Goal: Task Accomplishment & Management: Manage account settings

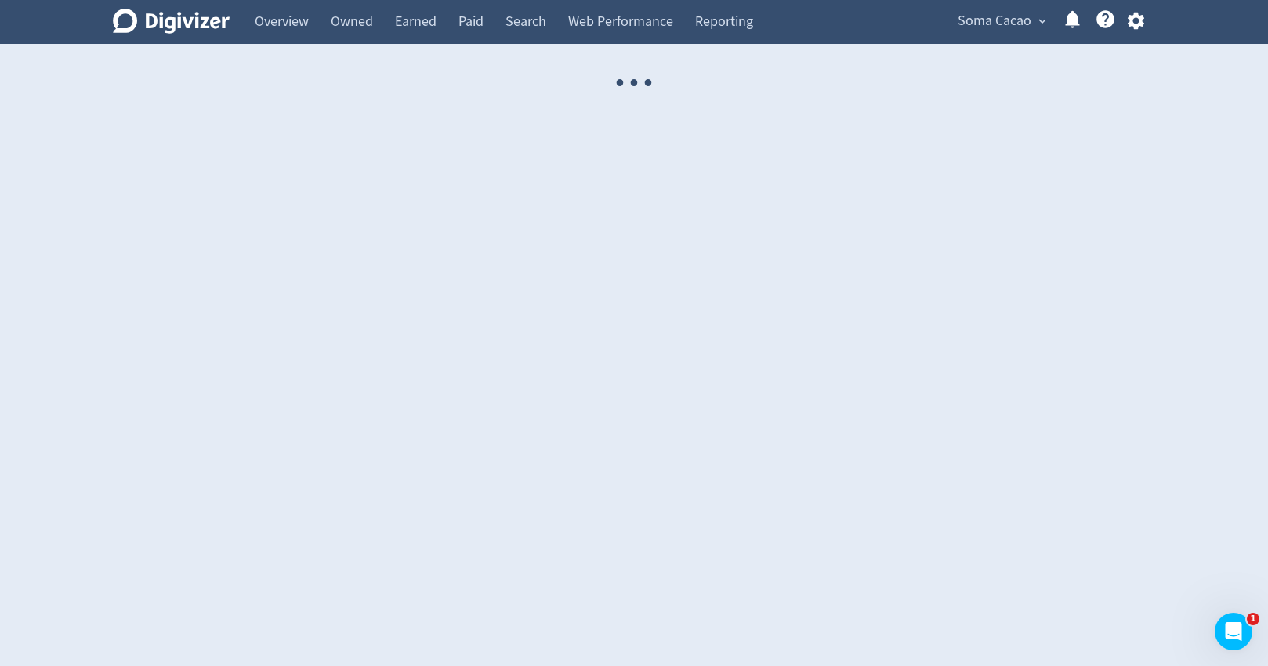
select select "USER"
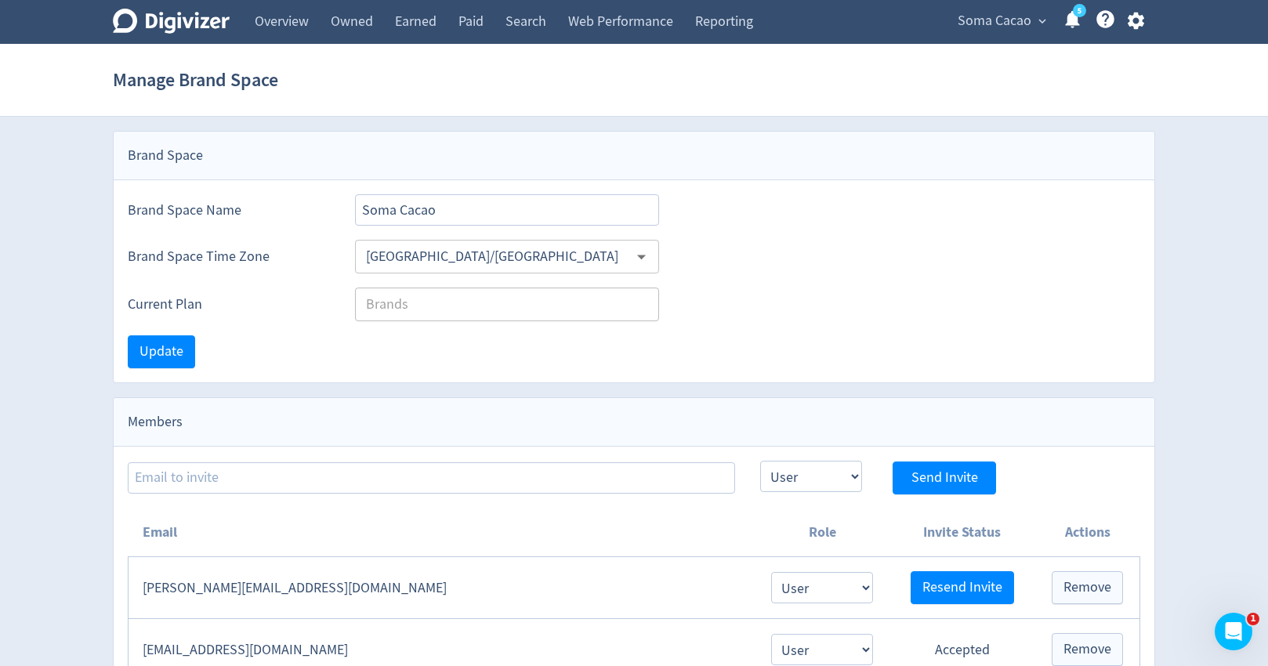
click at [970, 12] on span "Soma Cacao" at bounding box center [995, 21] width 74 height 25
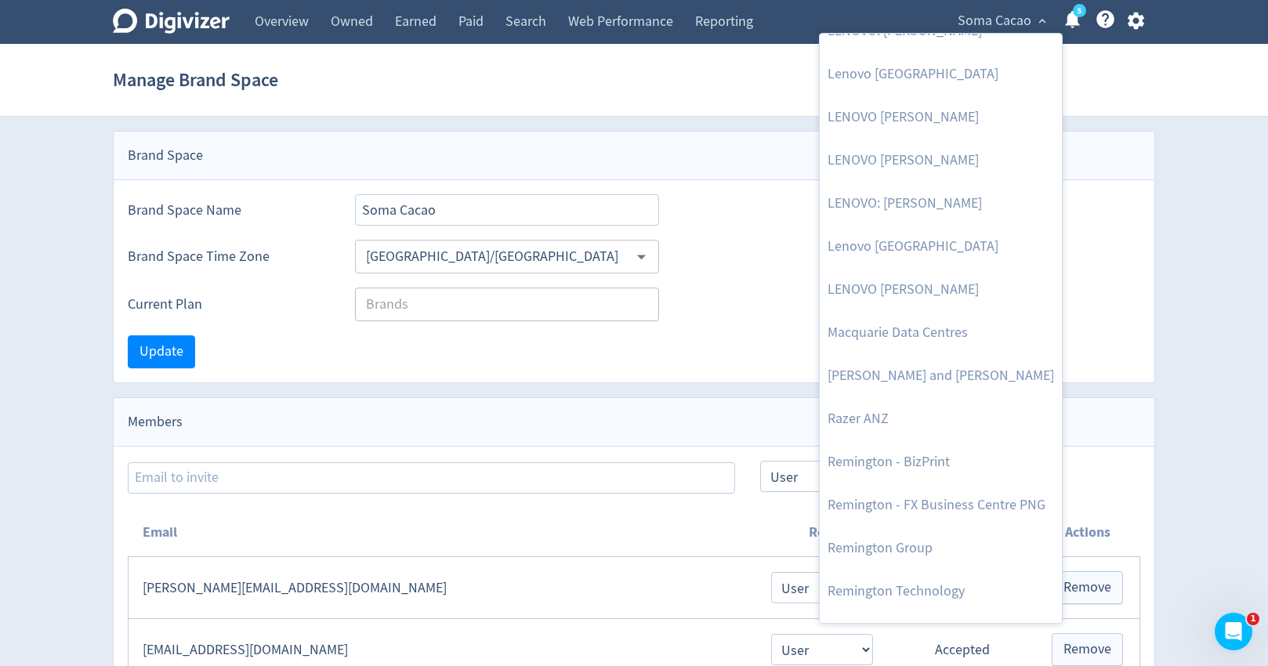
scroll to position [1825, 0]
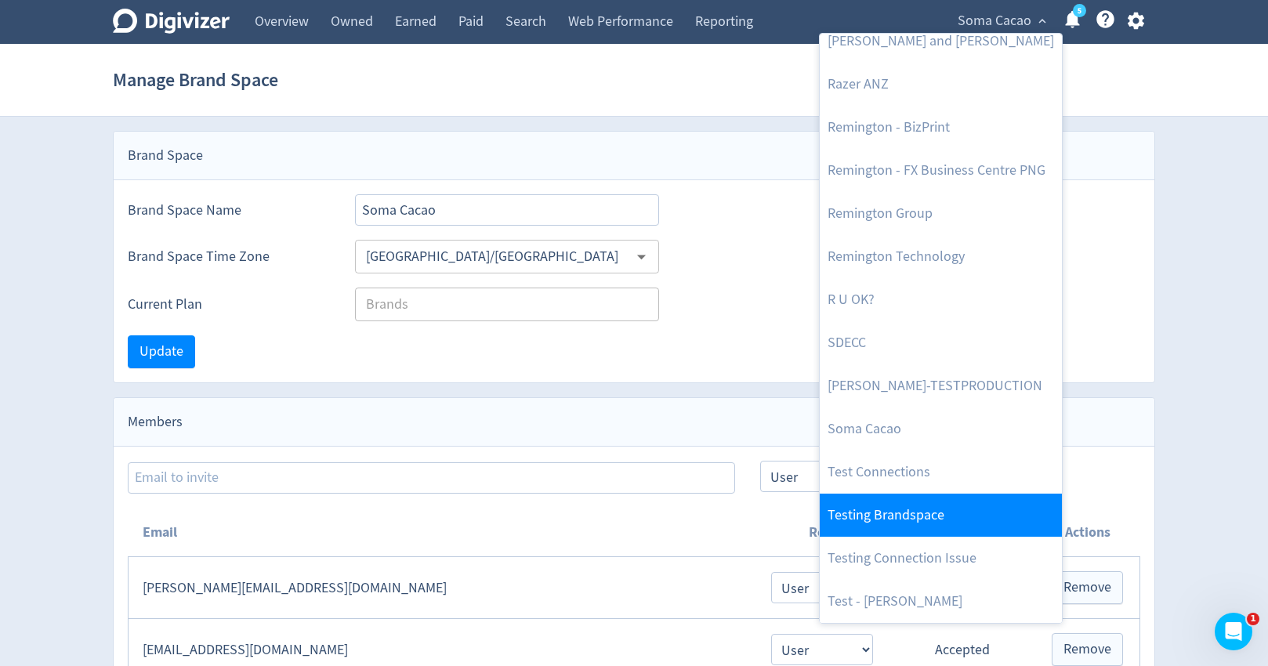
click at [931, 510] on link "Testing Brandspace" at bounding box center [941, 515] width 242 height 43
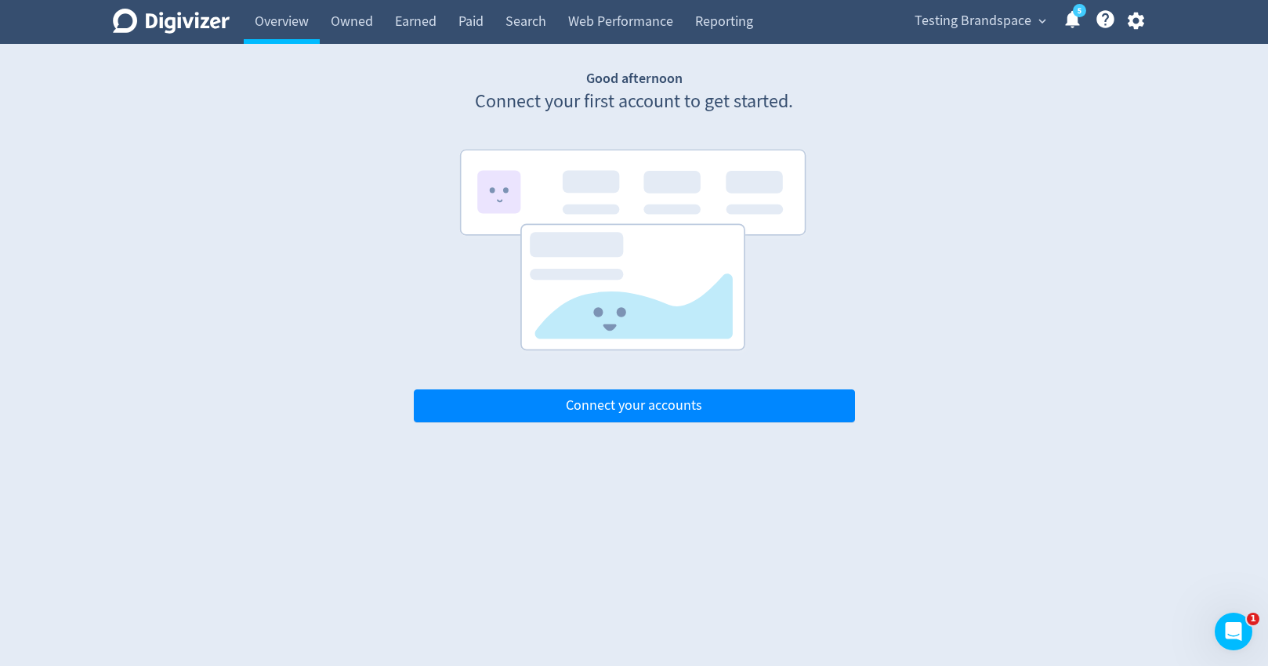
click at [1134, 23] on icon "button" at bounding box center [1135, 20] width 21 height 21
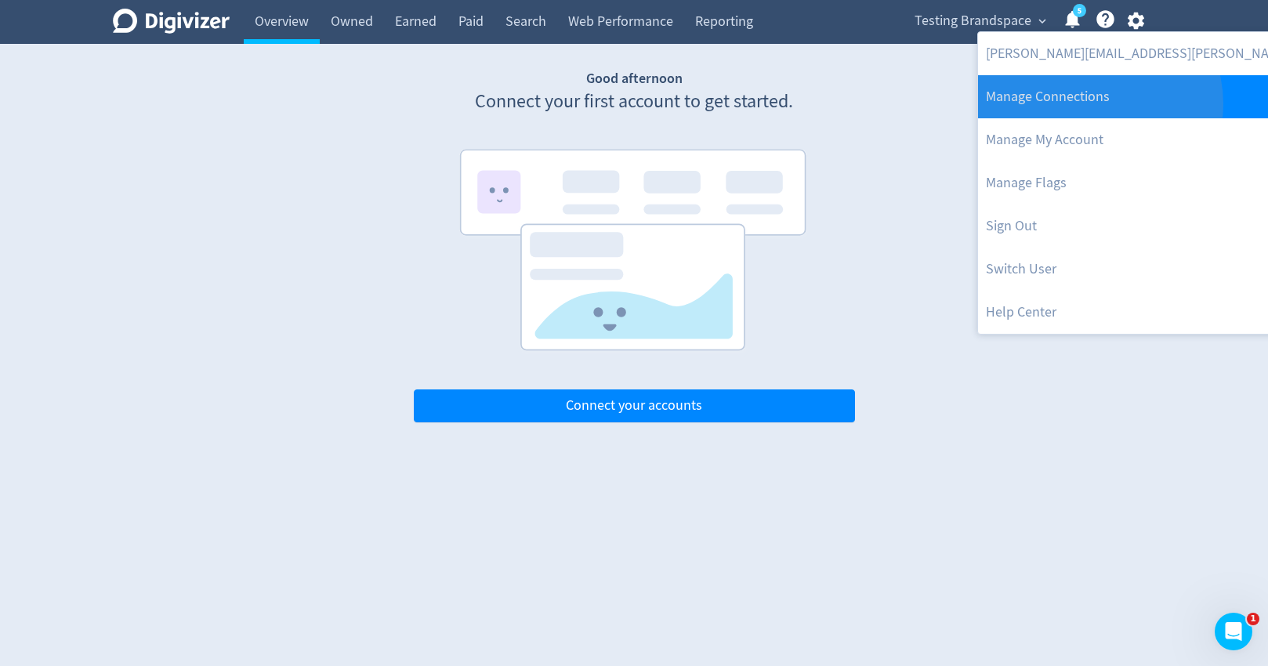
click at [1099, 103] on link "Manage Connections" at bounding box center [1187, 96] width 418 height 43
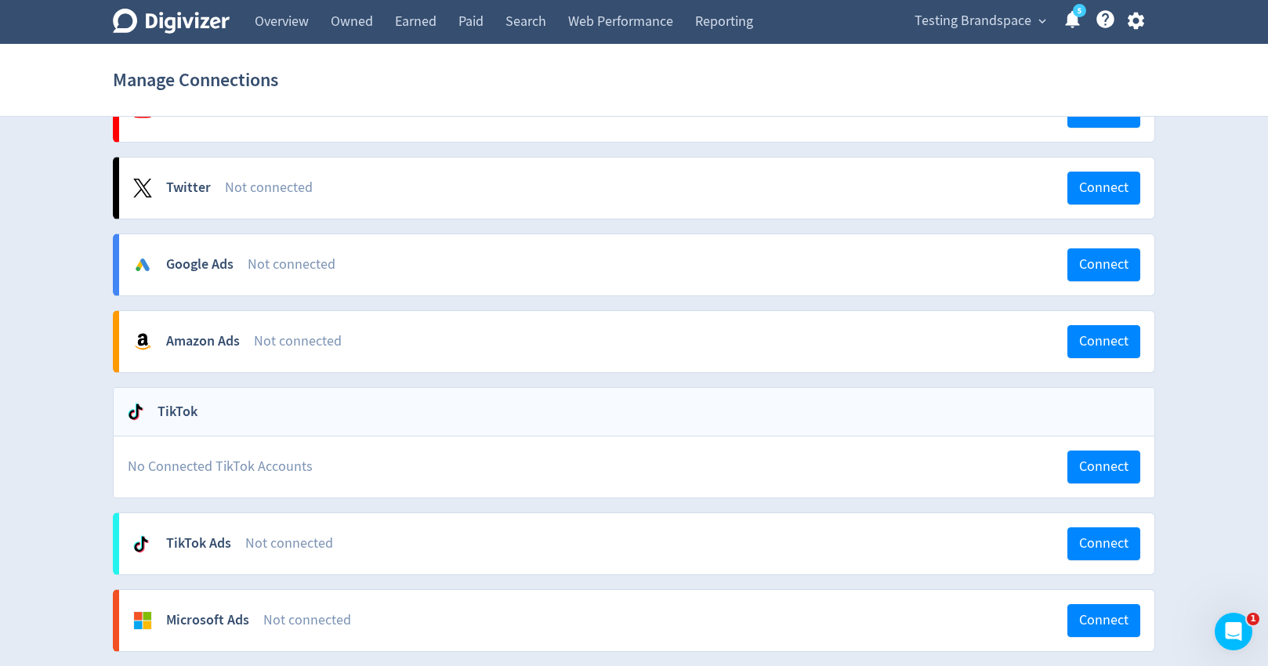
scroll to position [546, 0]
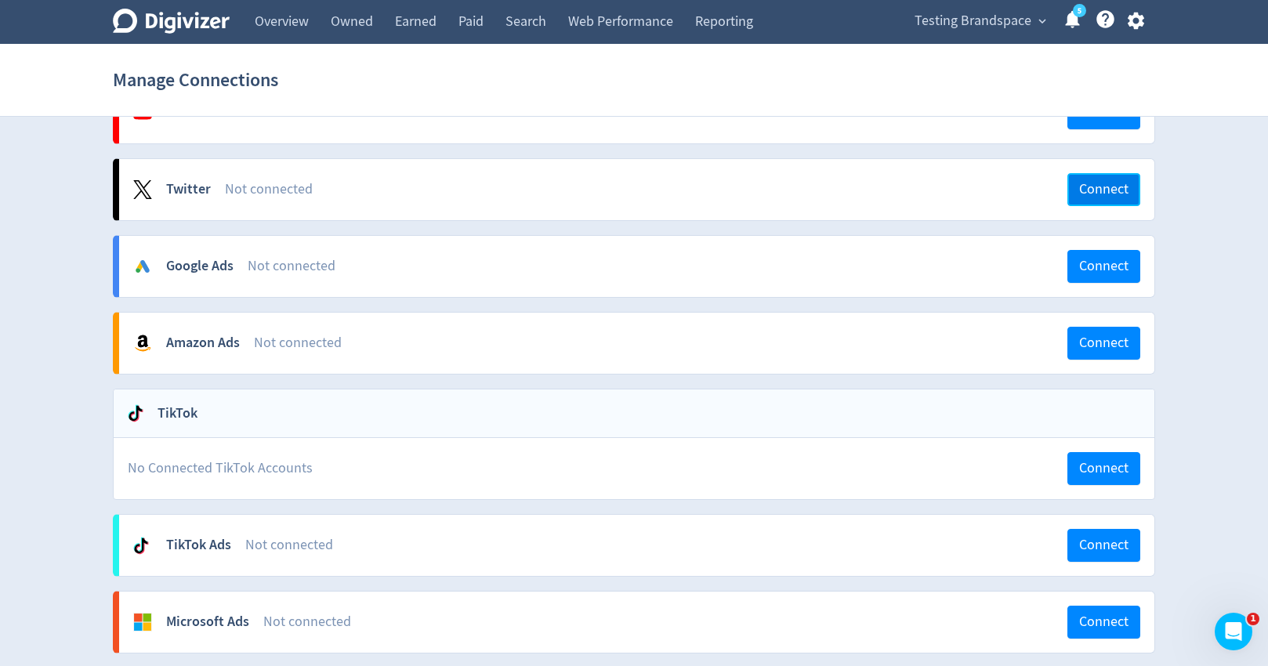
click at [1084, 191] on span "Connect" at bounding box center [1103, 190] width 49 height 14
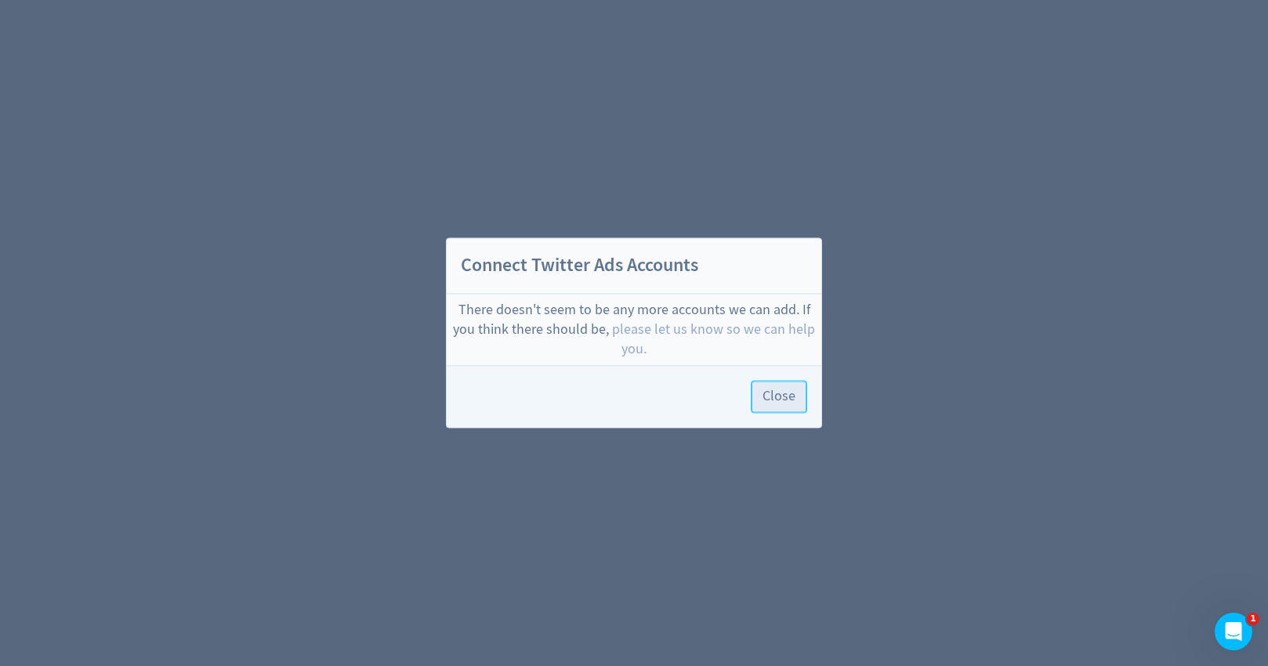
click at [773, 392] on span "Close" at bounding box center [778, 397] width 33 height 14
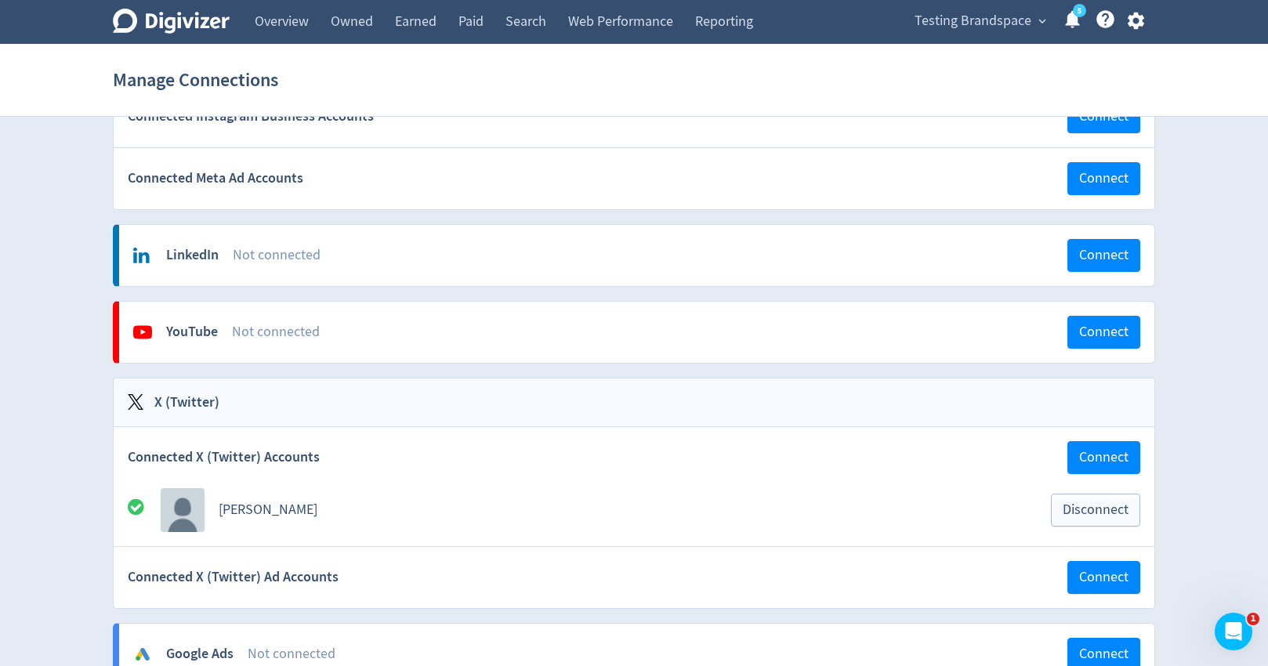
scroll to position [359, 0]
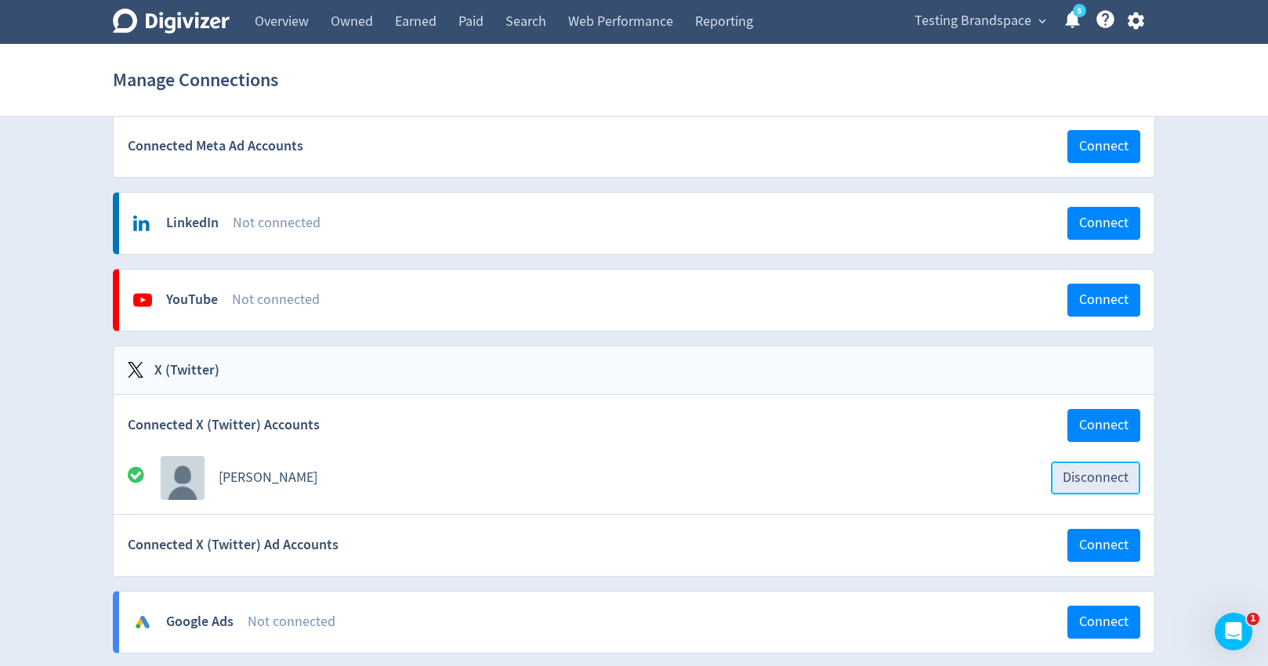
click at [1124, 480] on span "Disconnect" at bounding box center [1096, 478] width 66 height 14
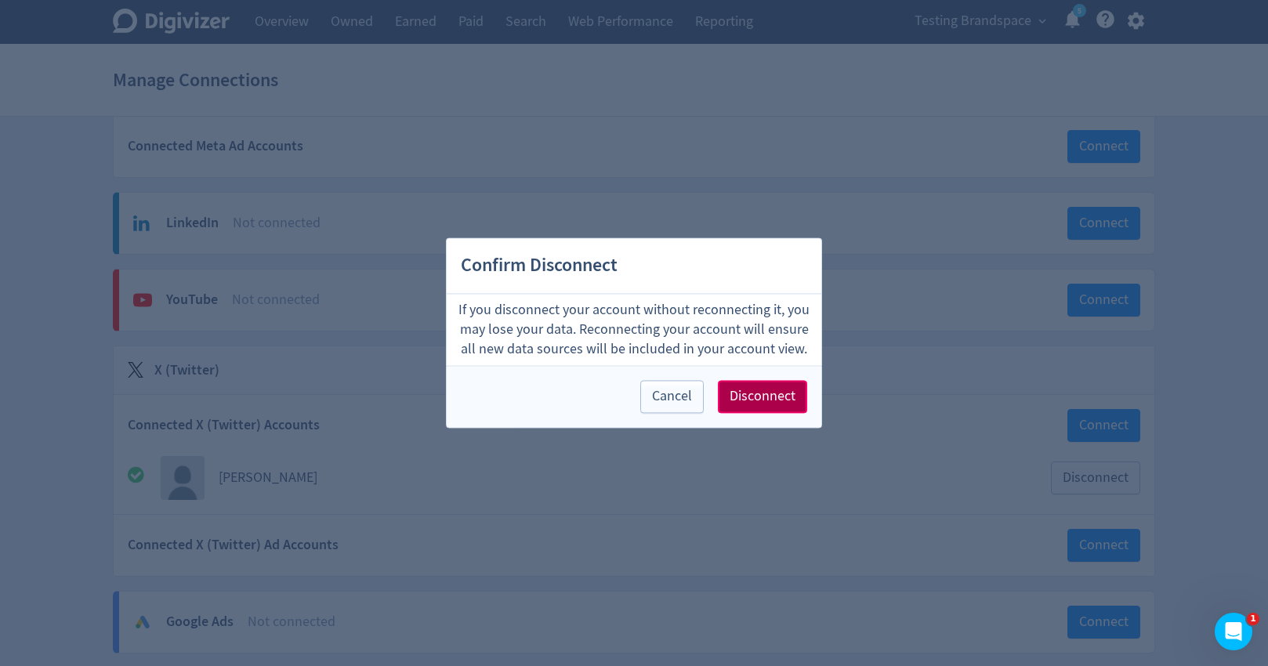
click at [774, 403] on span "Disconnect" at bounding box center [762, 397] width 66 height 14
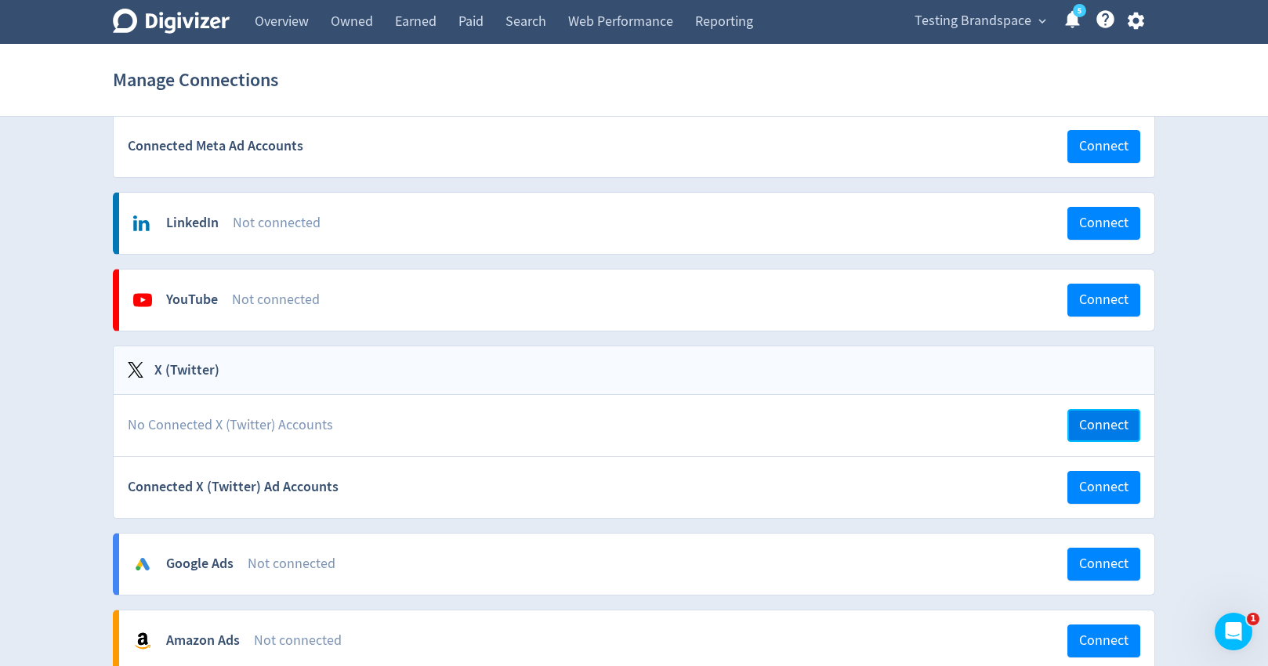
click at [1083, 433] on span "Connect" at bounding box center [1103, 425] width 49 height 14
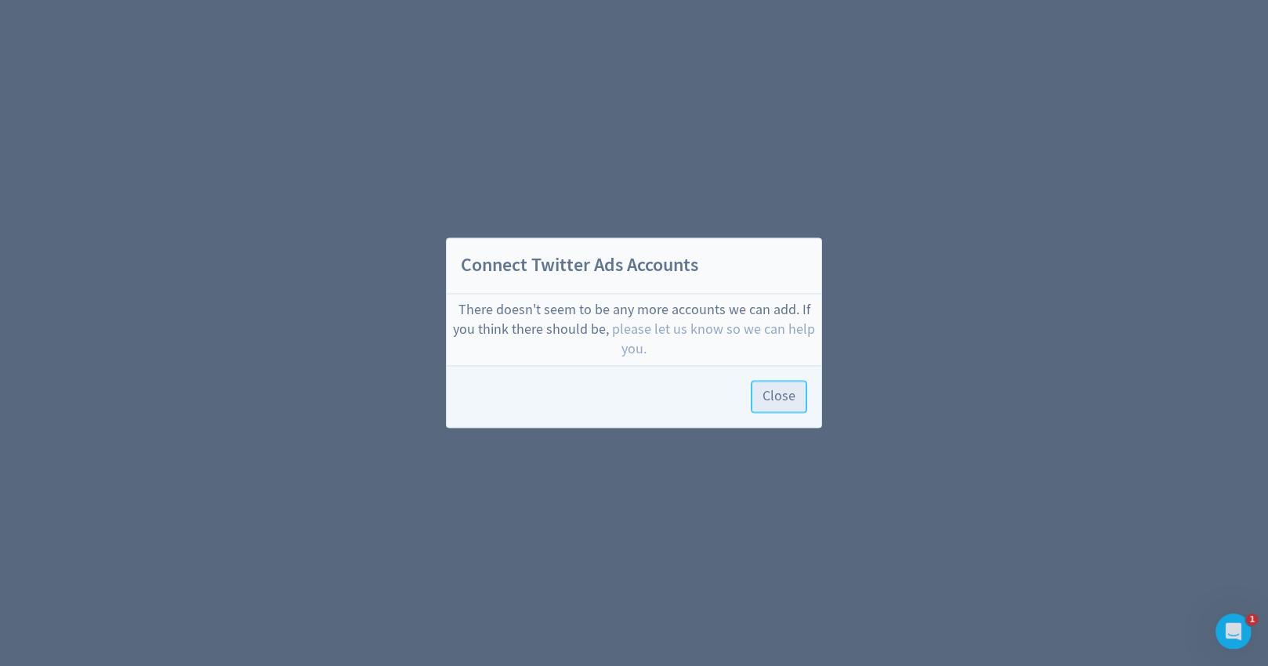
click at [772, 404] on span "Close" at bounding box center [778, 397] width 33 height 14
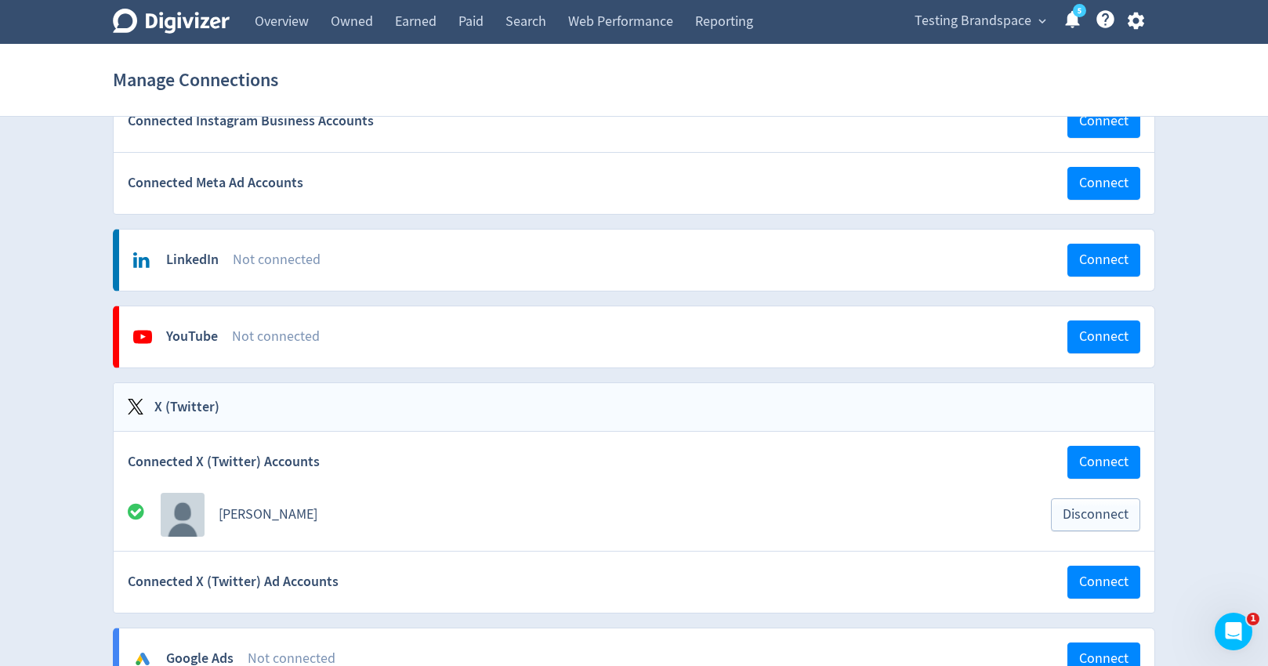
scroll to position [342, 0]
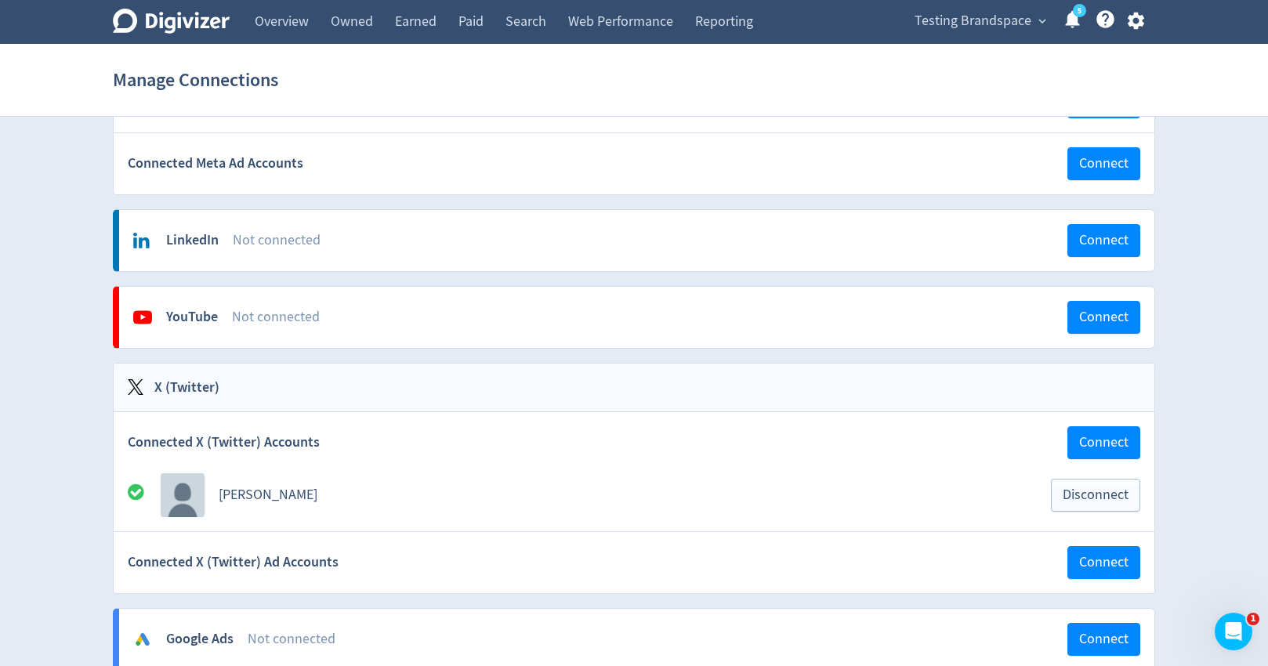
click at [1138, 30] on icon "button" at bounding box center [1135, 20] width 21 height 21
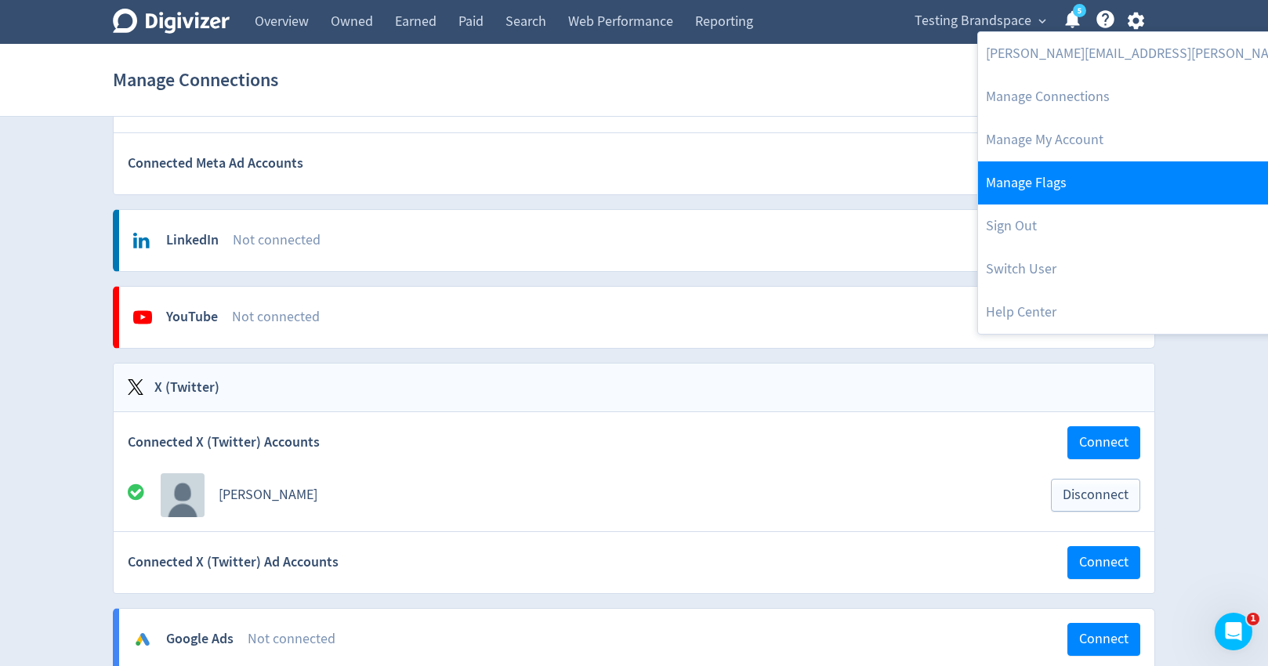
click at [1078, 196] on link "Manage Flags" at bounding box center [1187, 182] width 418 height 43
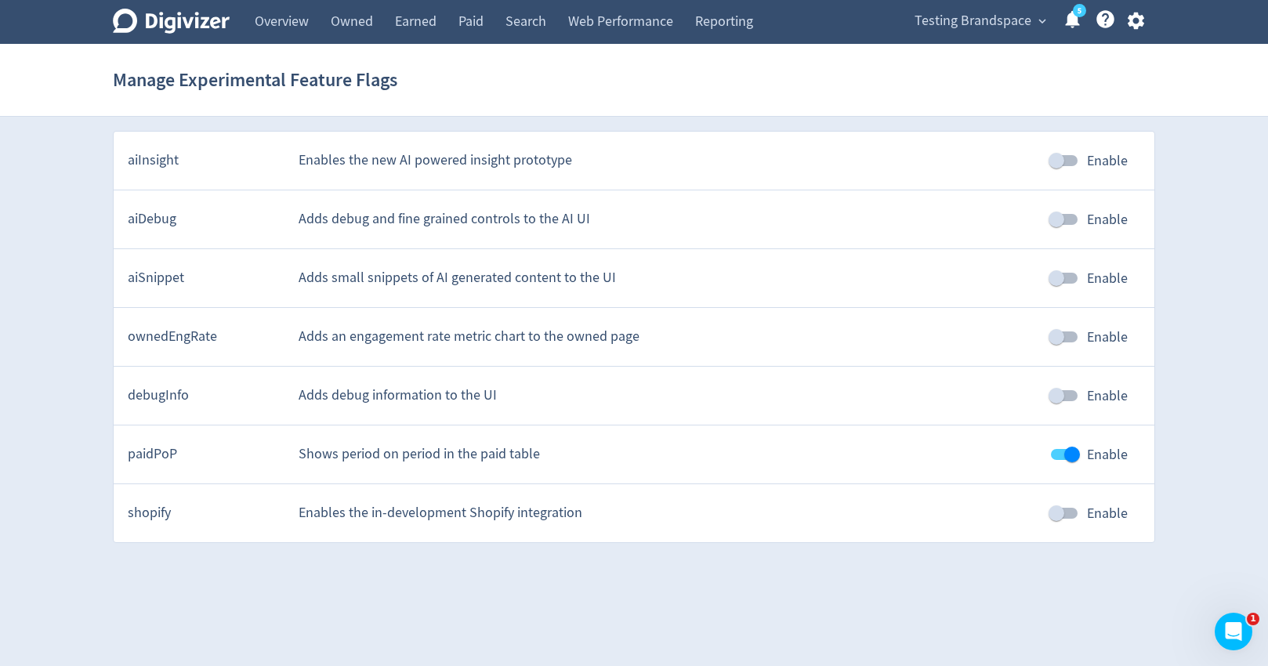
click at [1071, 397] on input "Enable" at bounding box center [1056, 396] width 89 height 30
checkbox input "true"
click at [986, 29] on span "Testing Brandspace" at bounding box center [972, 21] width 117 height 25
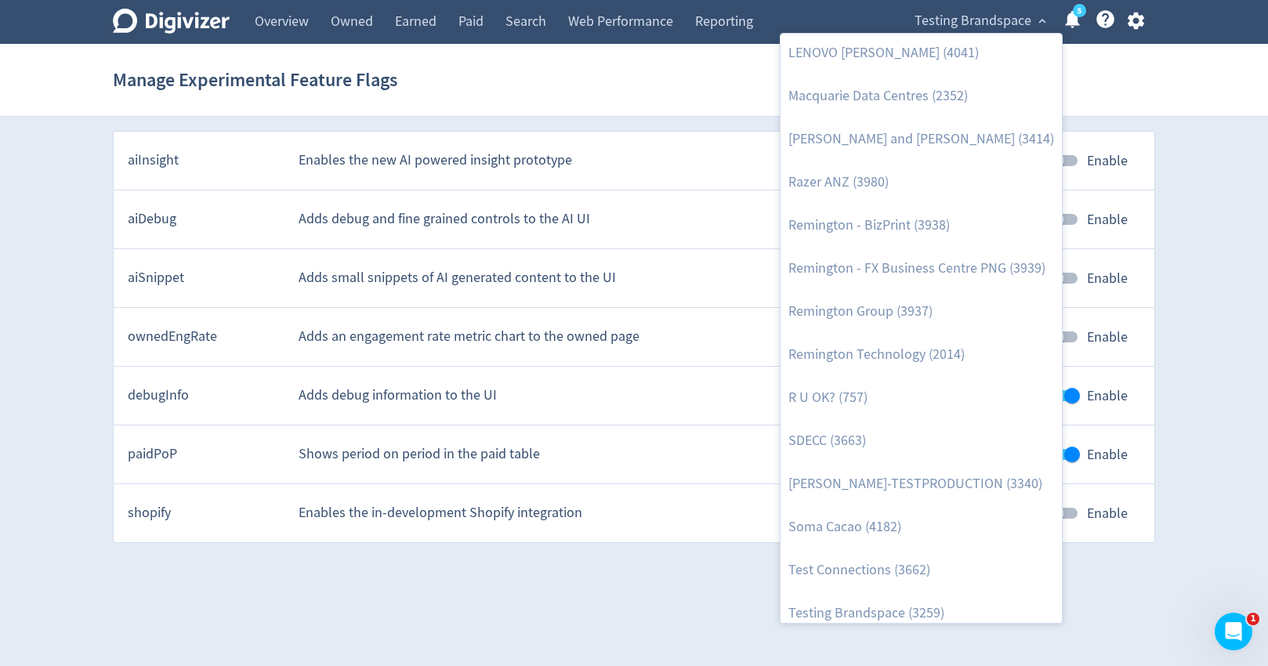
scroll to position [1825, 0]
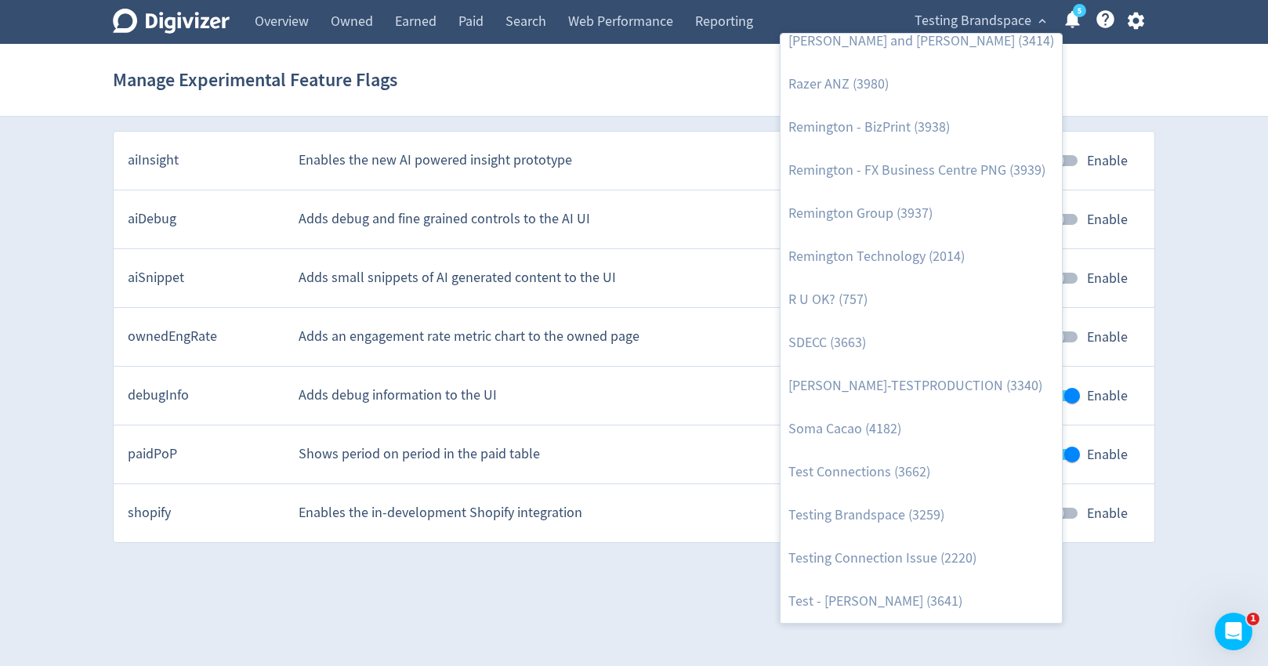
click at [1164, 124] on div at bounding box center [634, 333] width 1268 height 666
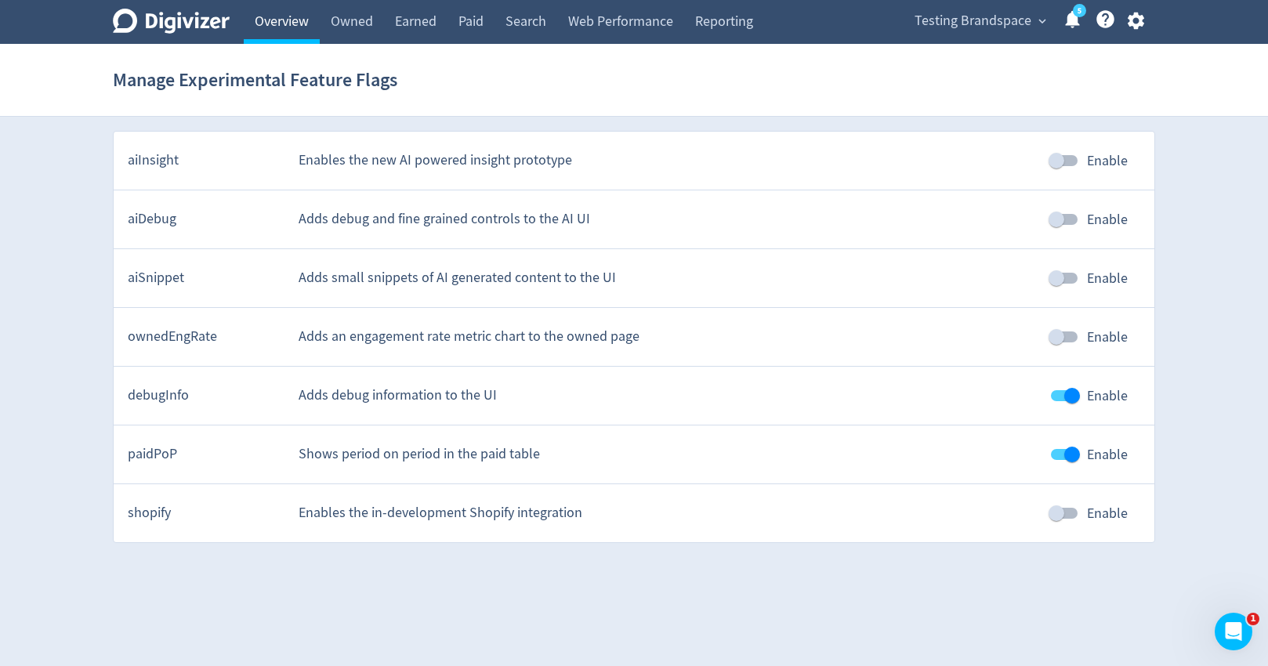
click at [296, 22] on link "Overview" at bounding box center [282, 22] width 76 height 44
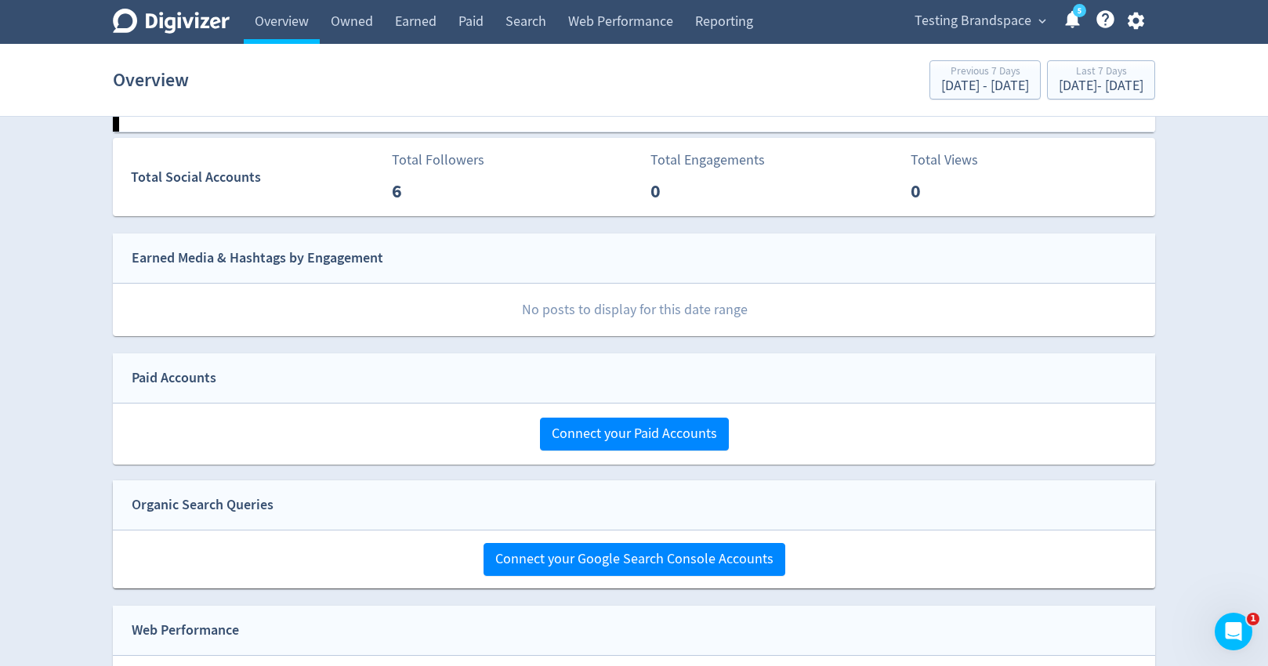
scroll to position [245, 0]
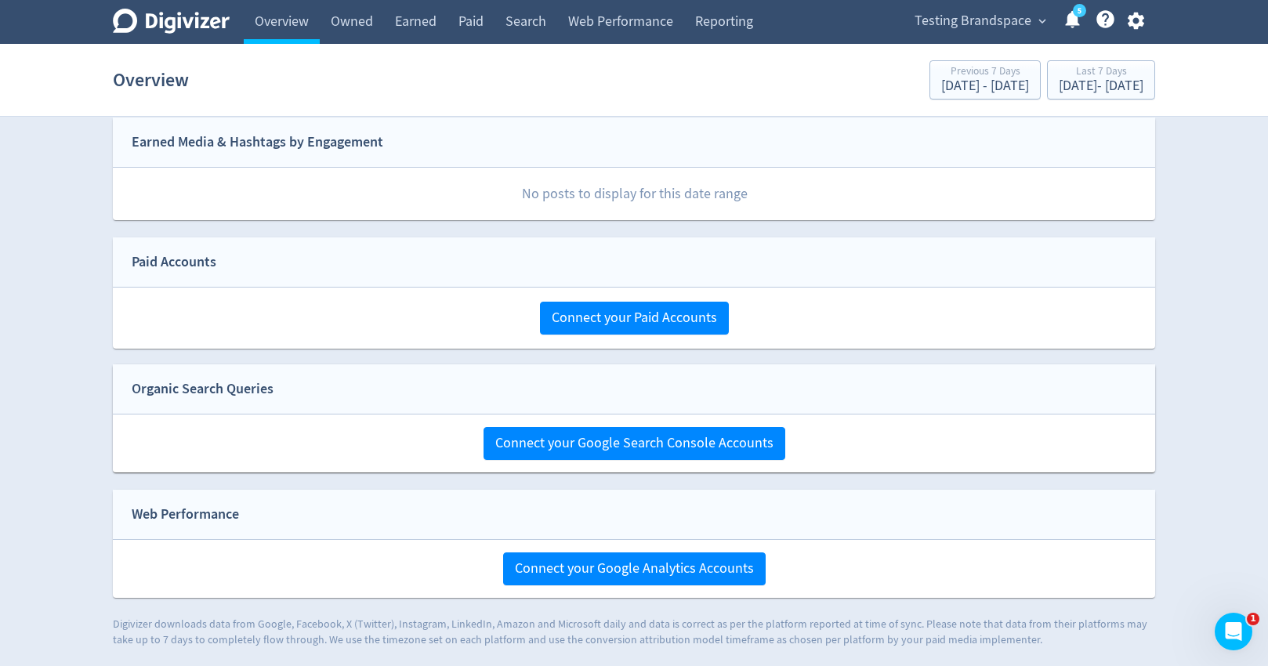
click at [1042, 23] on span "expand_more" at bounding box center [1042, 21] width 14 height 14
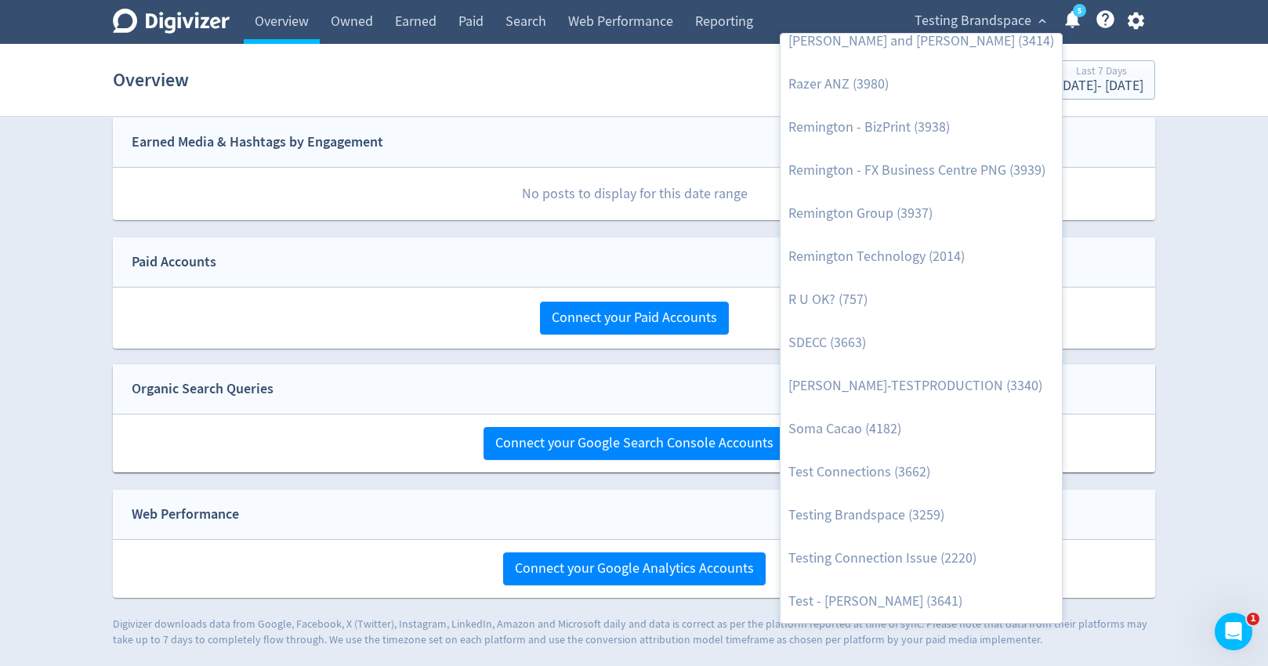
click at [1207, 193] on div at bounding box center [634, 333] width 1268 height 666
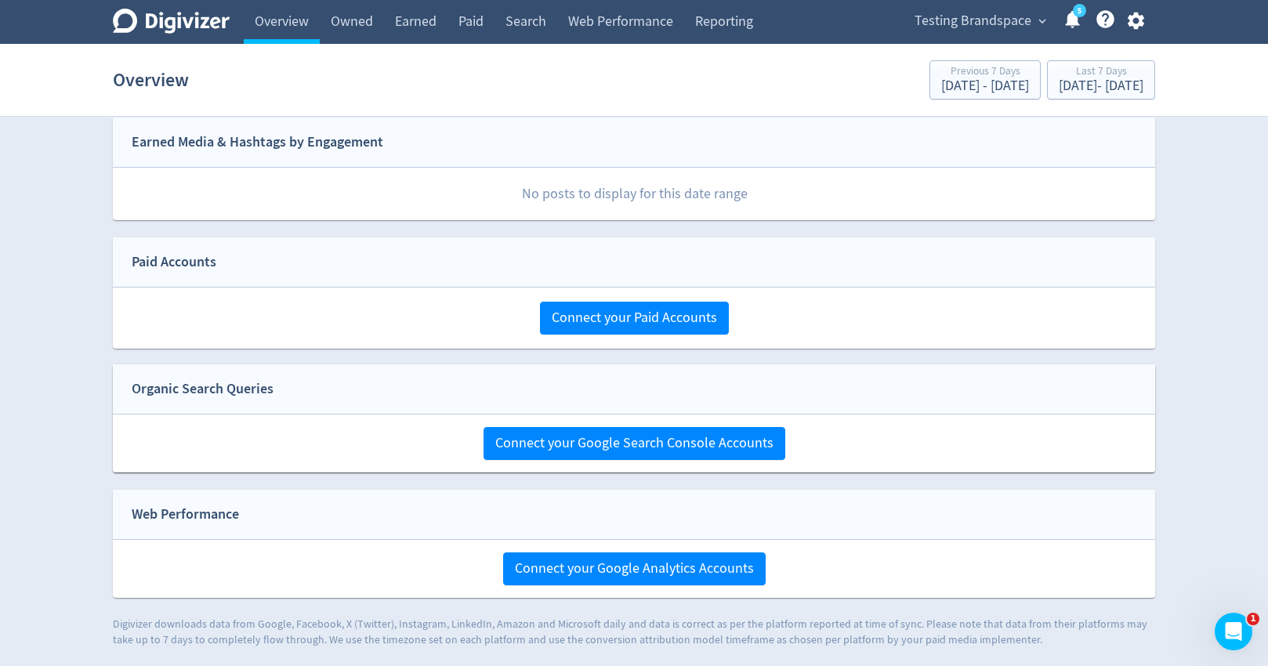
click at [1142, 14] on icon "button" at bounding box center [1135, 20] width 21 height 21
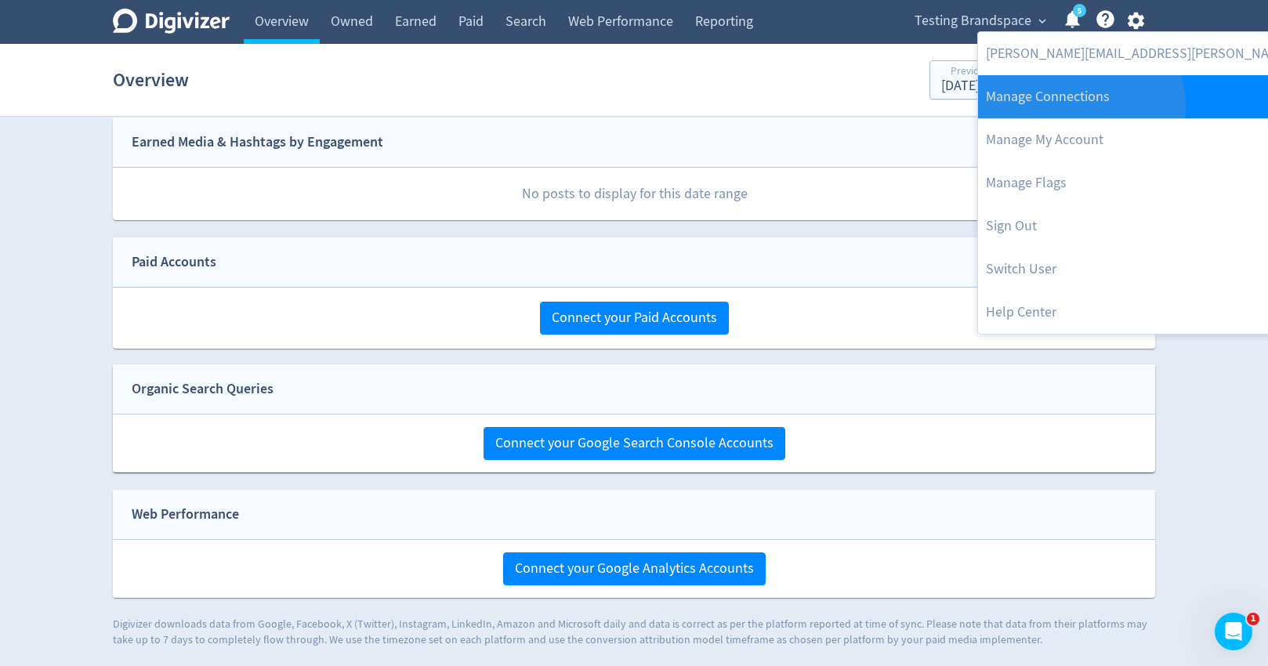
click at [1079, 107] on link "Manage Connections" at bounding box center [1187, 96] width 418 height 43
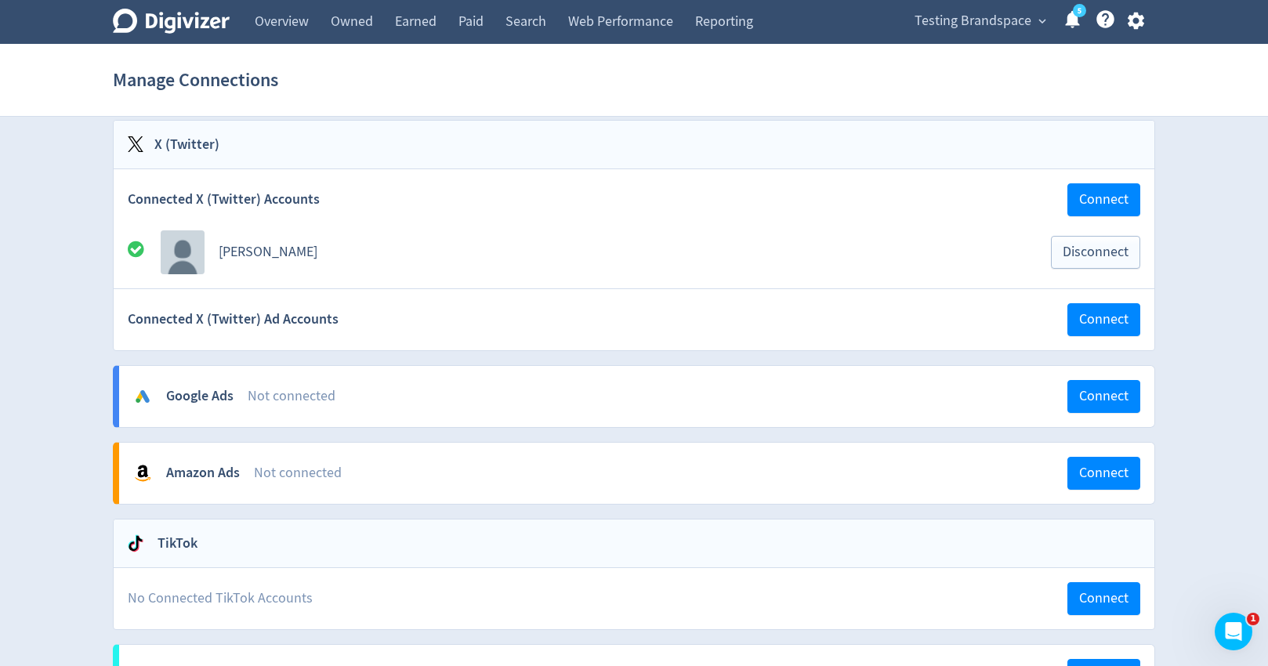
scroll to position [517, 0]
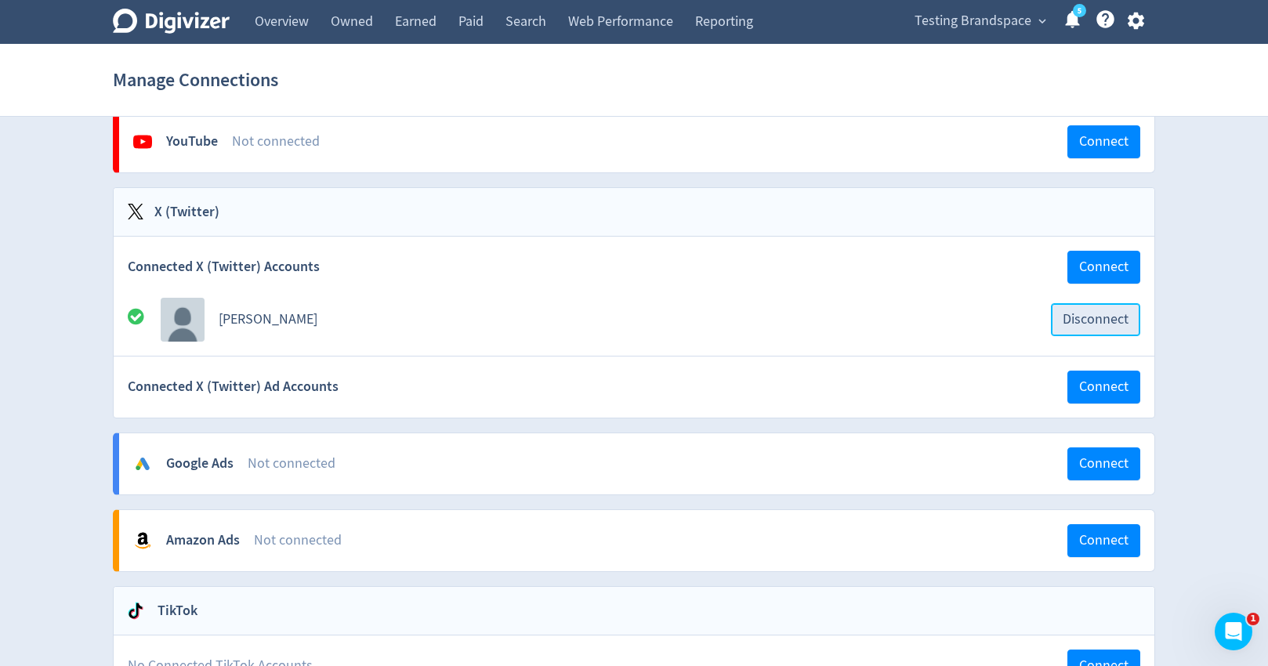
click at [1096, 325] on span "Disconnect" at bounding box center [1096, 320] width 66 height 14
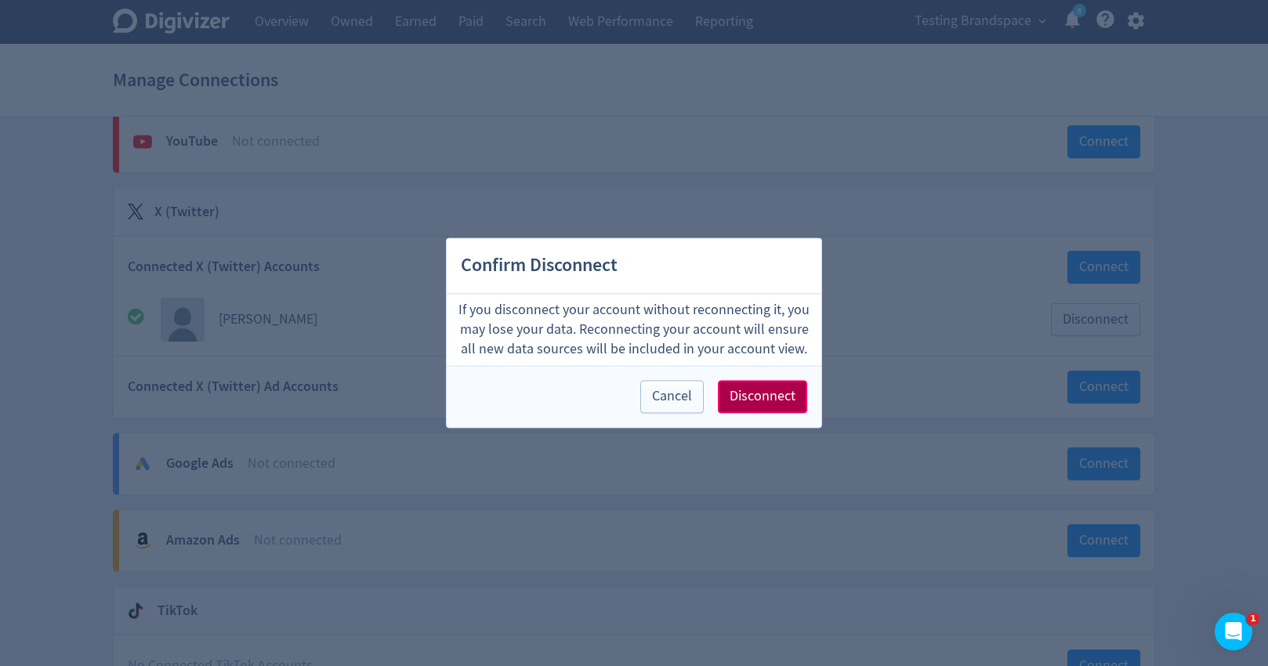
click at [796, 393] on button "Disconnect" at bounding box center [762, 397] width 89 height 33
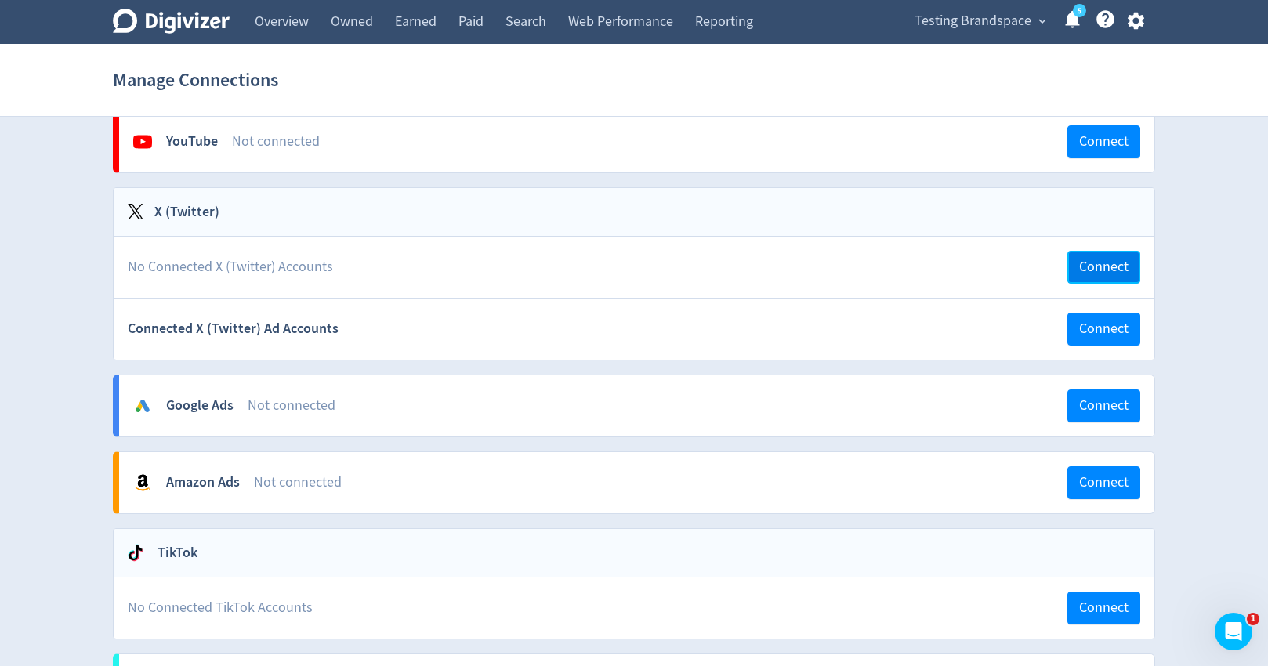
click at [1076, 266] on button "Connect" at bounding box center [1103, 267] width 73 height 33
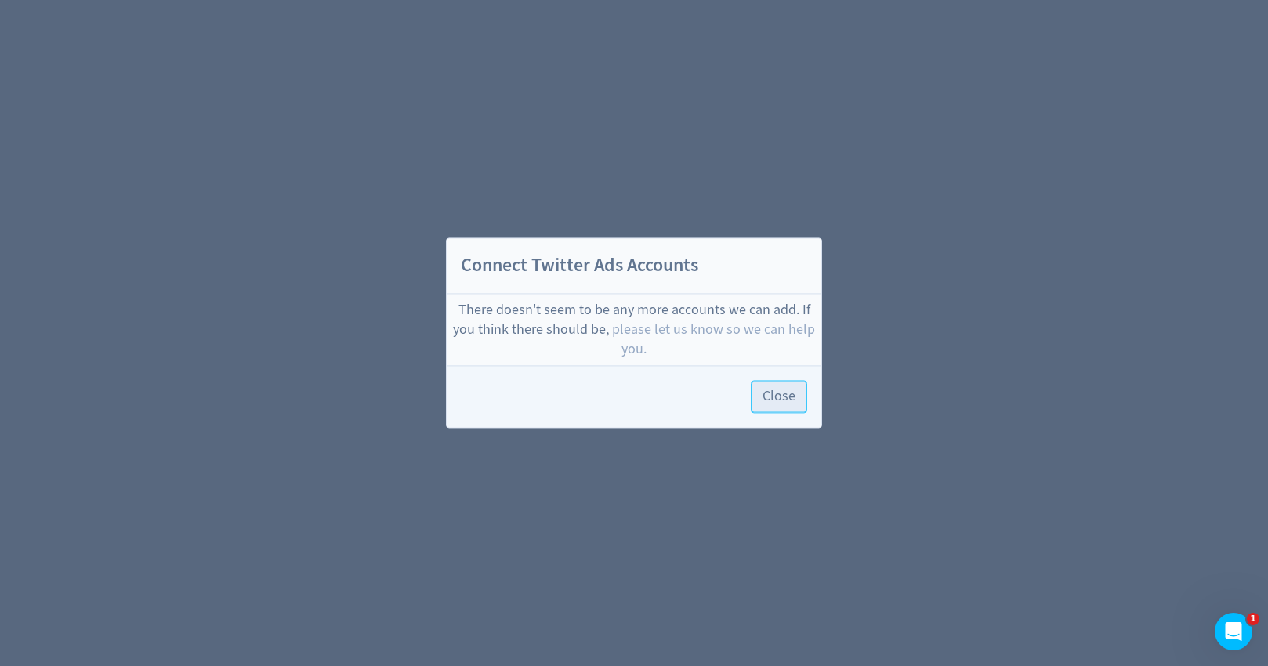
click at [761, 405] on button "Close" at bounding box center [779, 397] width 56 height 33
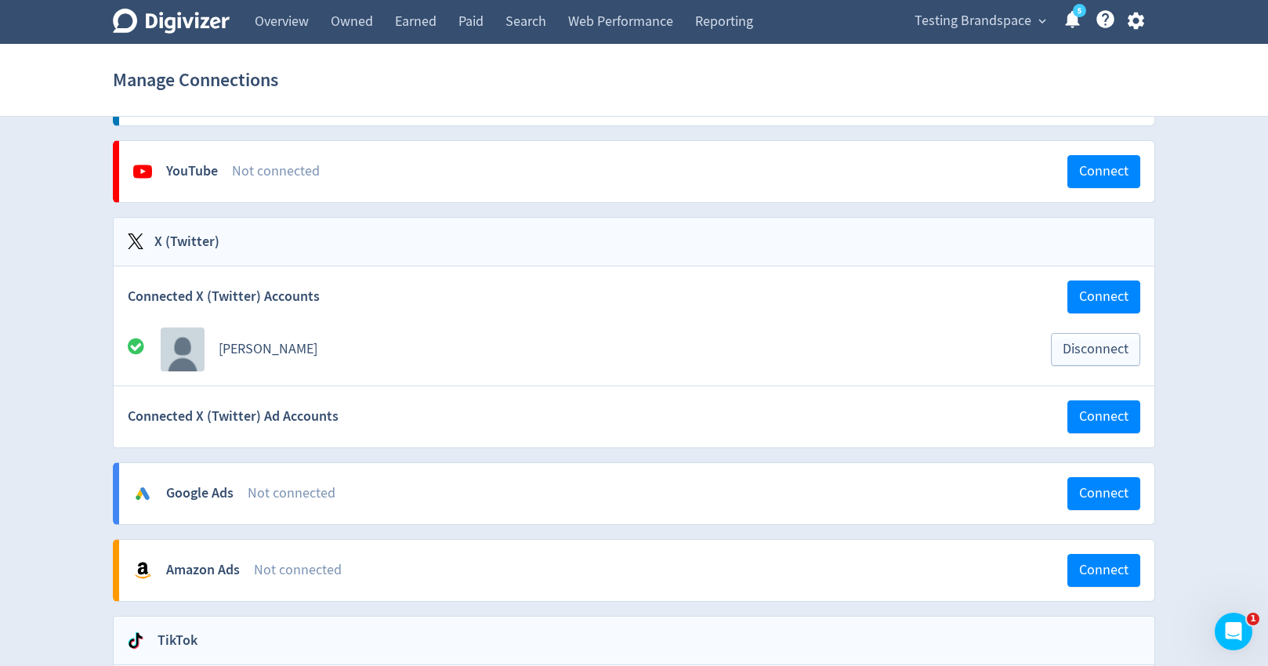
scroll to position [488, 0]
